Goal: Task Accomplishment & Management: Use online tool/utility

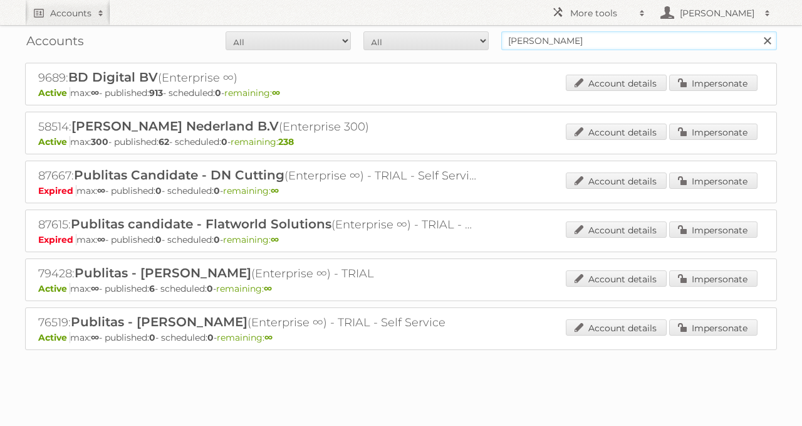
click at [563, 46] on input "[PERSON_NAME]" at bounding box center [639, 40] width 276 height 19
paste input "89479"
type input "89479"
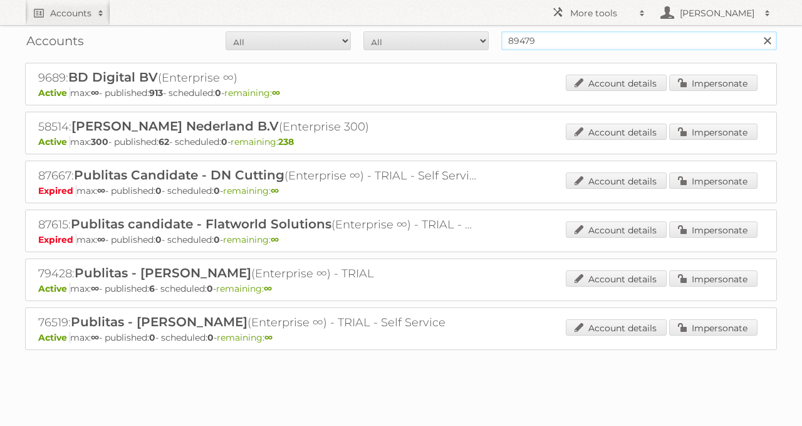
click at [758, 31] on input "Search" at bounding box center [767, 40] width 19 height 19
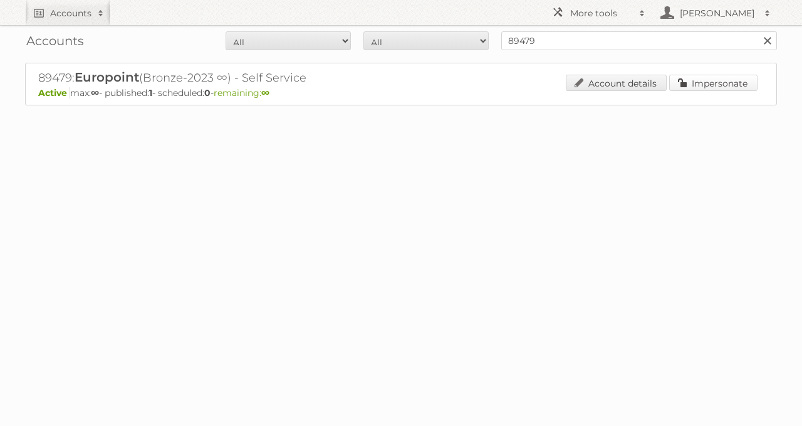
click at [688, 80] on link "Impersonate" at bounding box center [713, 83] width 88 height 16
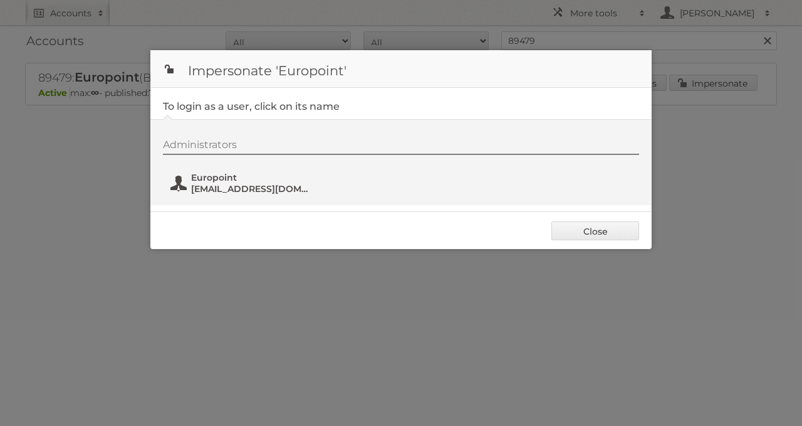
click at [247, 172] on span "Europoint" at bounding box center [252, 177] width 122 height 11
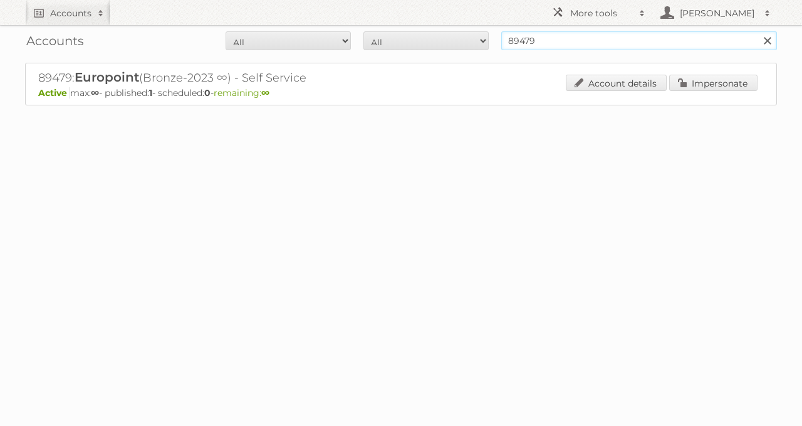
drag, startPoint x: 589, startPoint y: 31, endPoint x: 478, endPoint y: 58, distance: 114.2
click at [472, 31] on form "All Active Expired Pending All Paid Trials Self service 89479 Search" at bounding box center [401, 40] width 752 height 19
type input "bruna"
click at [758, 31] on input "Search" at bounding box center [767, 40] width 19 height 19
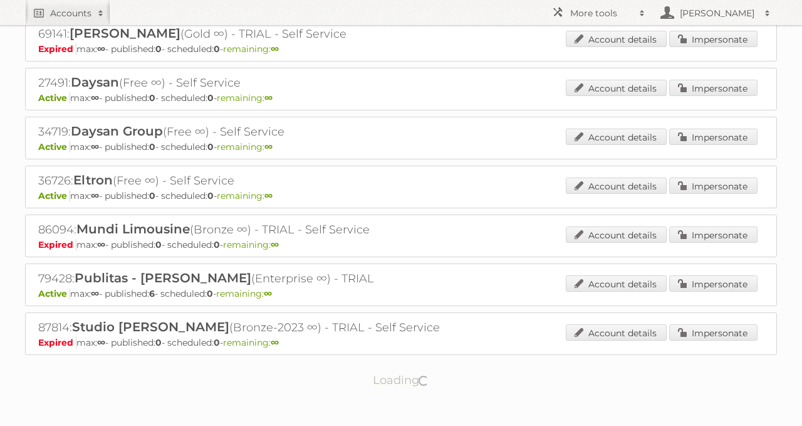
scroll to position [487, 0]
